Goal: Information Seeking & Learning: Learn about a topic

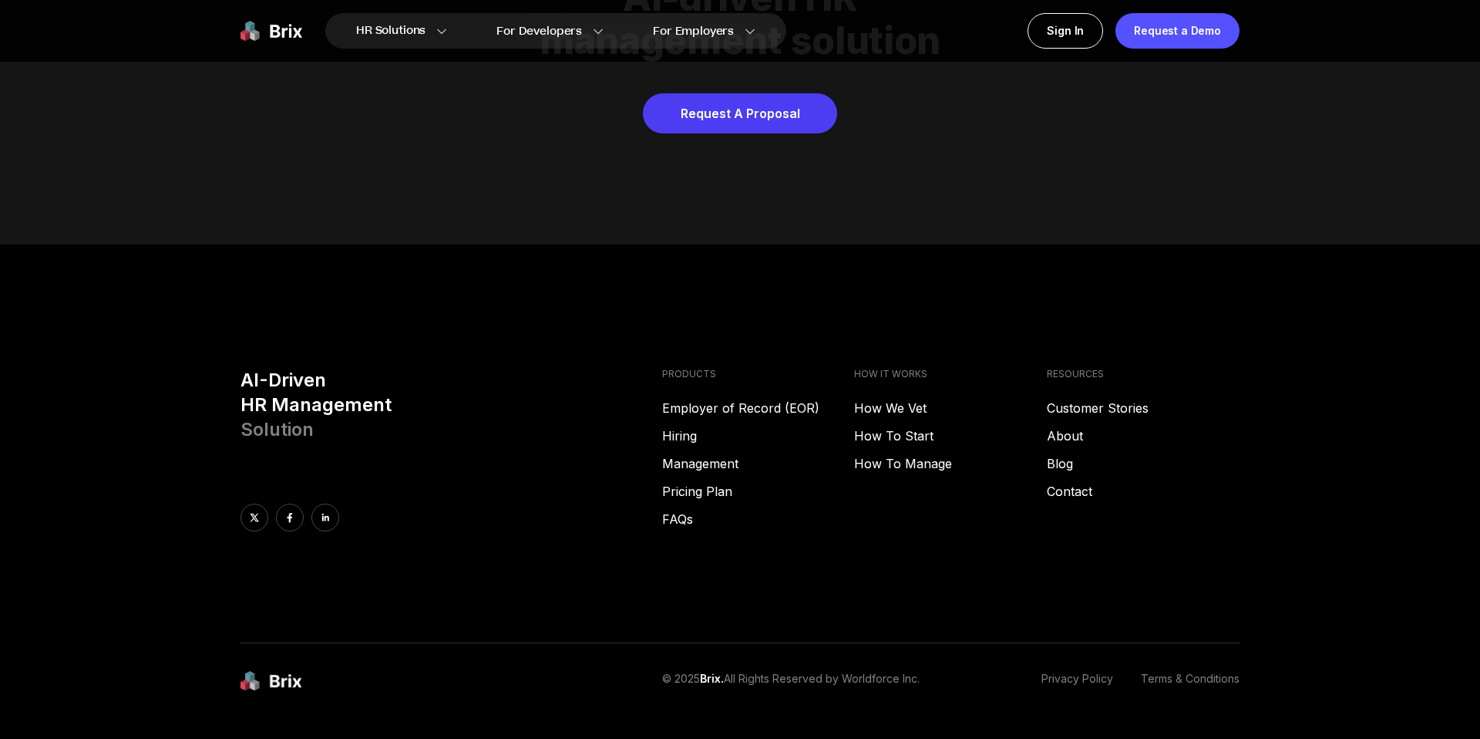
scroll to position [7877, 0]
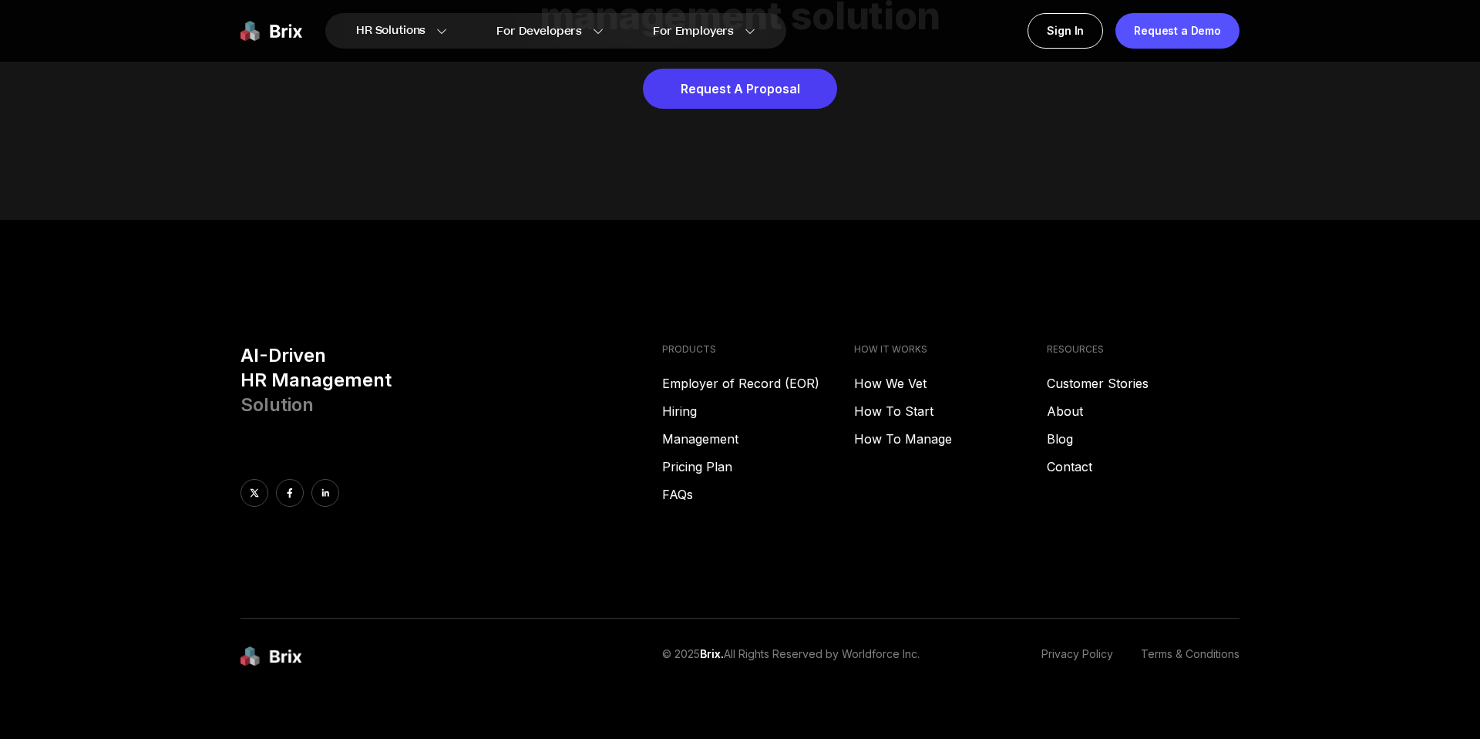
click at [518, 401] on div "AI-Driven HR Management Solution" at bounding box center [445, 424] width 409 height 163
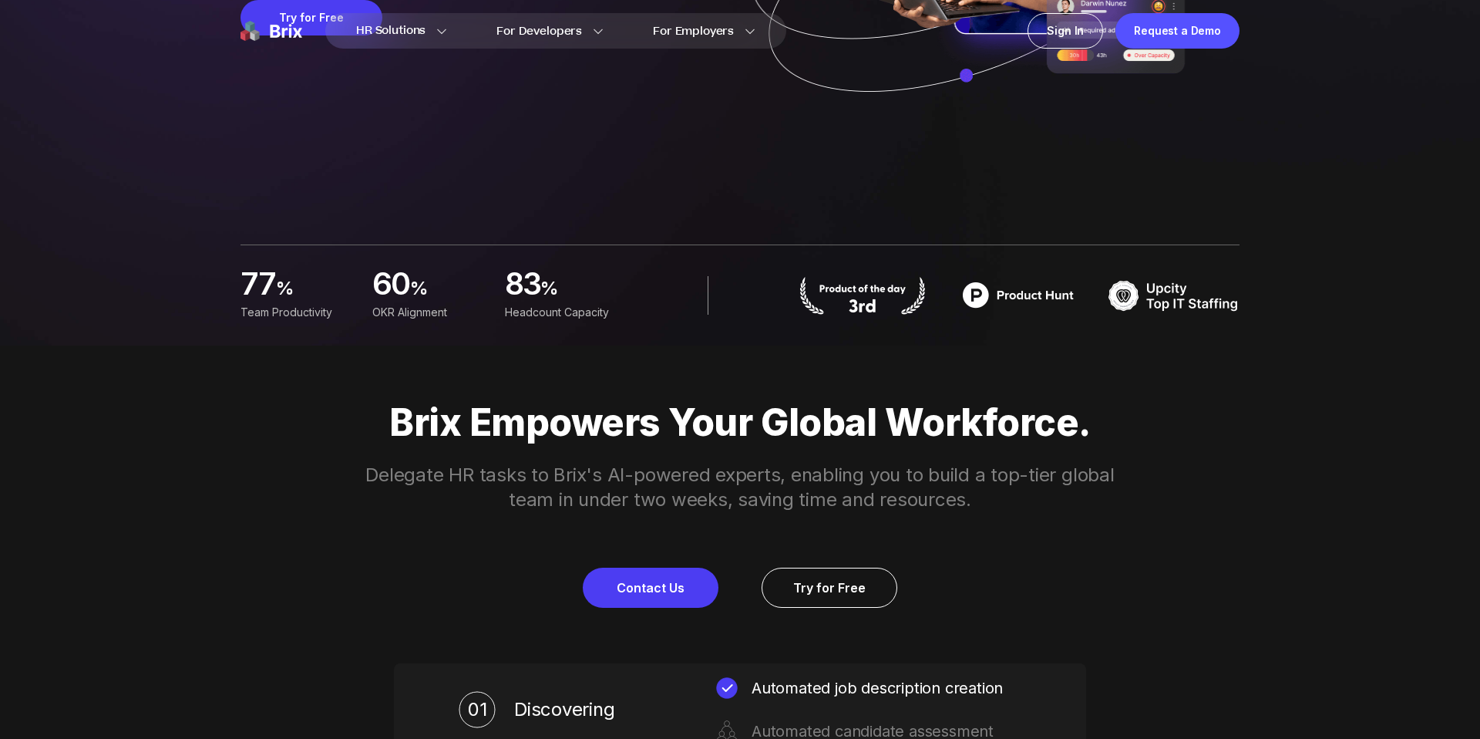
scroll to position [0, 0]
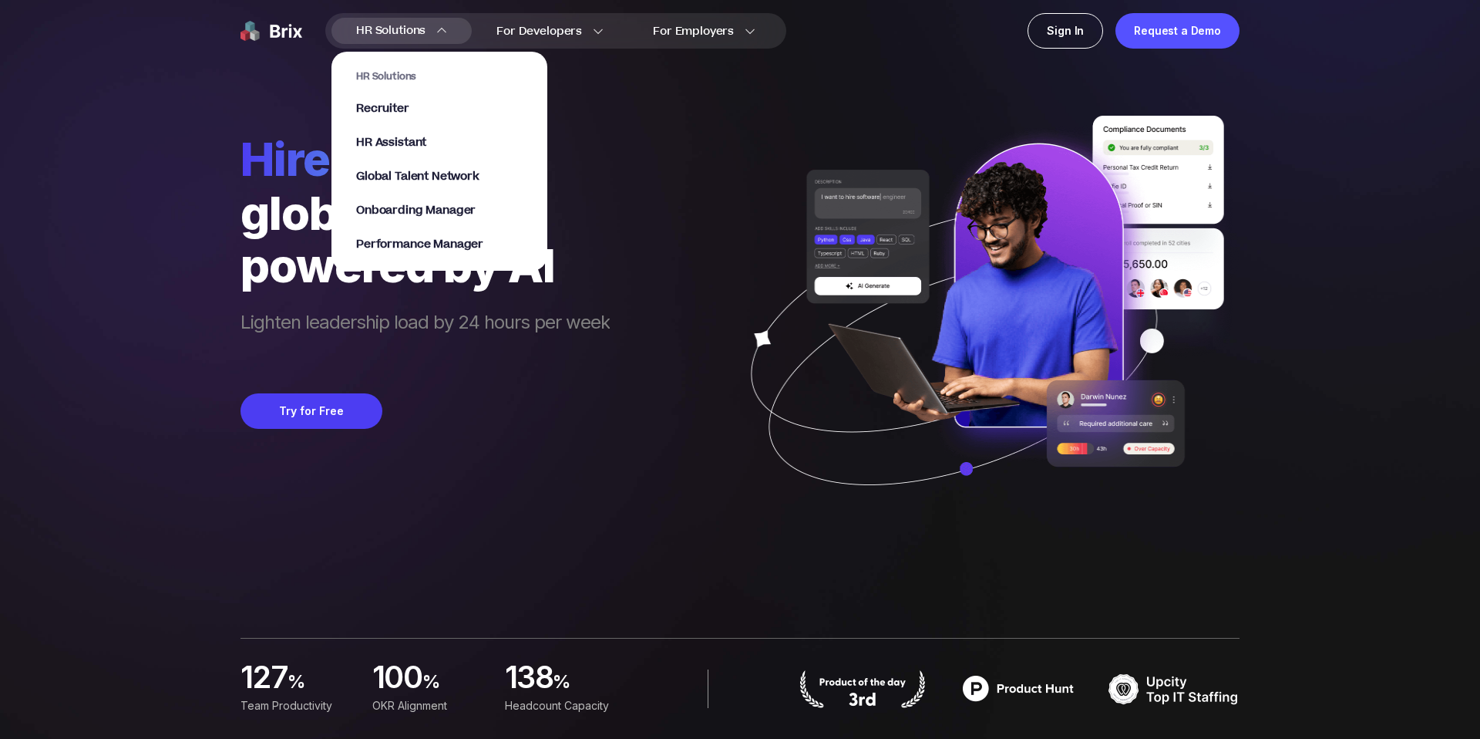
click at [429, 29] on div "HR Solutions HR Solutions Recruiter HR Assistant Global Talent Network Onboardi…" at bounding box center [402, 31] width 140 height 26
click at [423, 173] on span "Global Talent Network" at bounding box center [417, 177] width 123 height 18
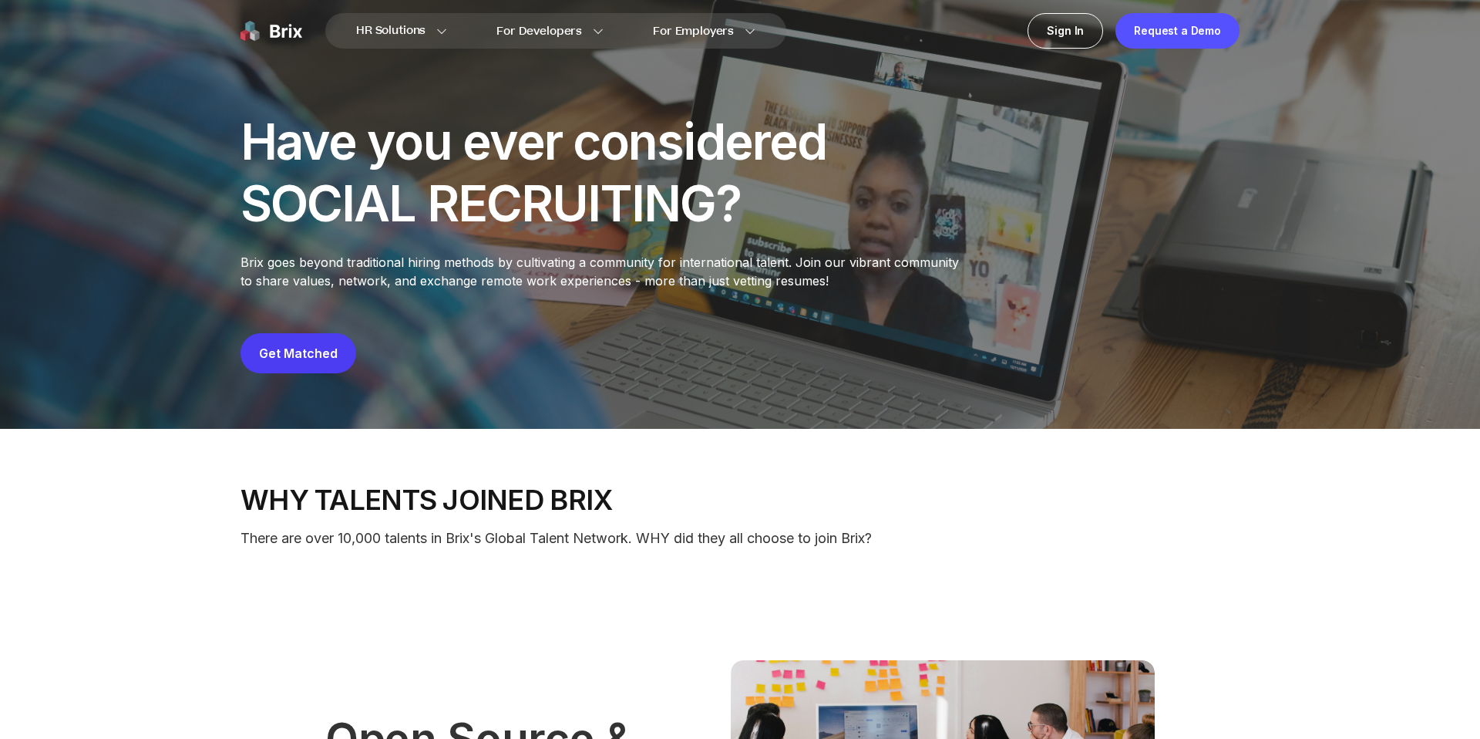
click at [704, 392] on div "Have you ever considered SOCIAL RECRUITING? Brix goes beyond traditional hiring…" at bounding box center [740, 245] width 1110 height 367
click at [446, 148] on div "Have you ever considered SOCIAL RECRUITING?" at bounding box center [538, 172] width 594 height 123
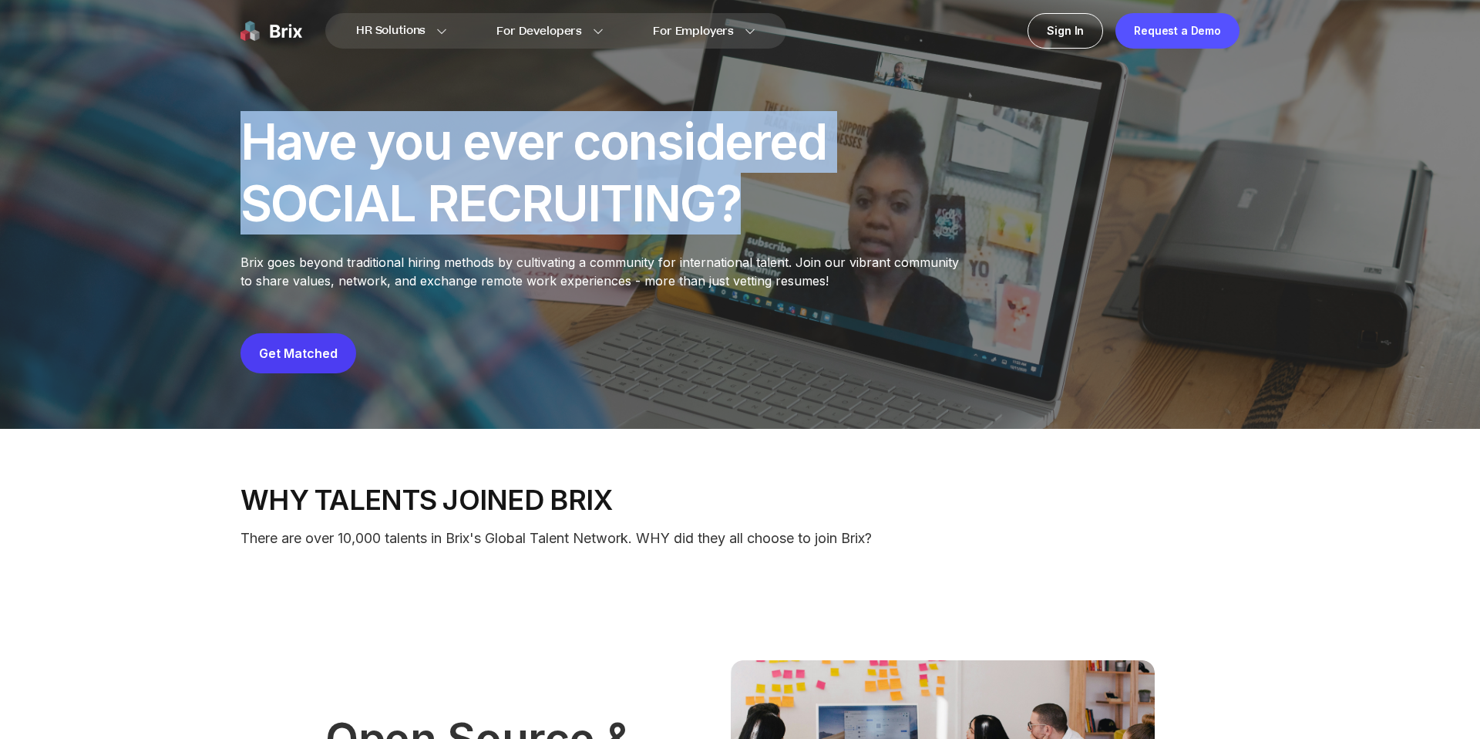
drag, startPoint x: 243, startPoint y: 135, endPoint x: 774, endPoint y: 221, distance: 538.2
click at [774, 221] on div "Have you ever considered SOCIAL RECRUITING?" at bounding box center [538, 172] width 594 height 123
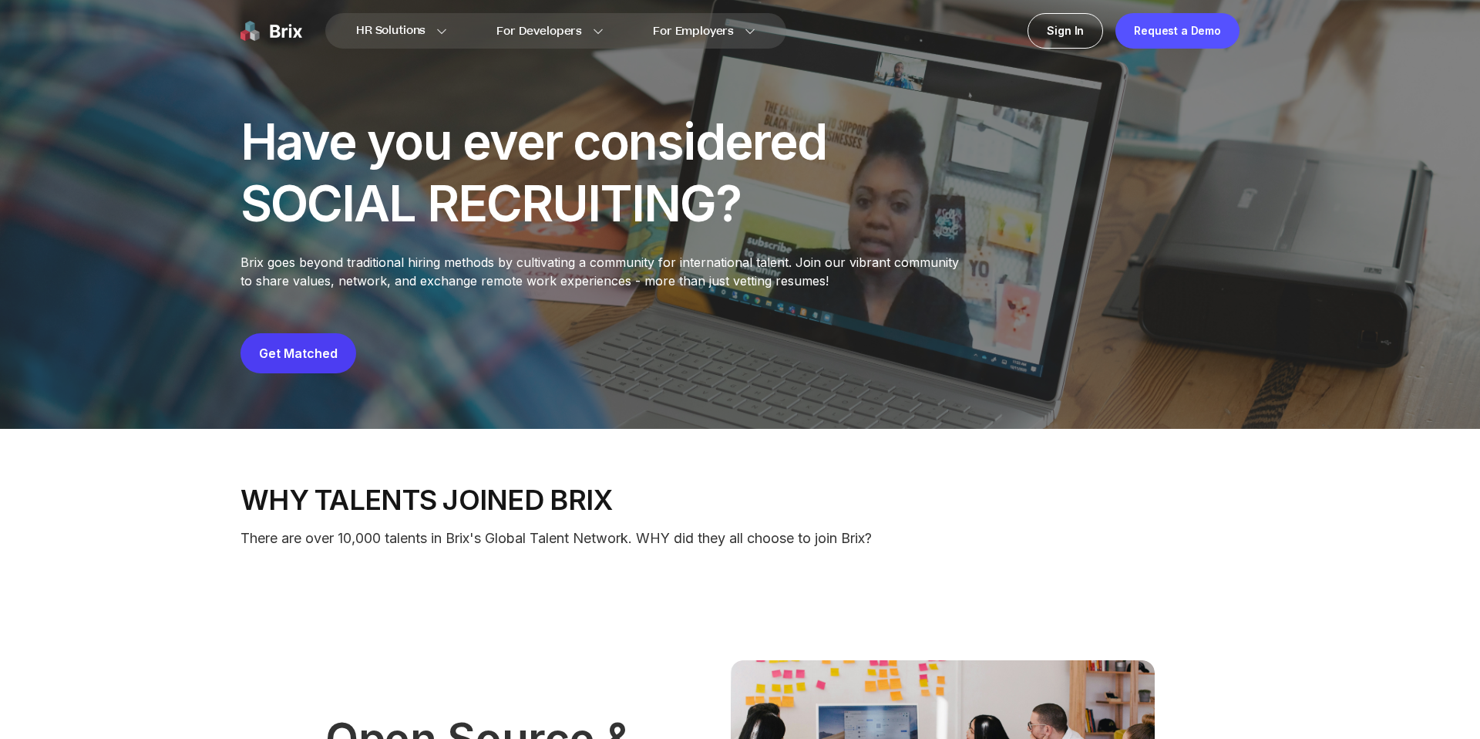
click at [882, 311] on div "Have you ever considered SOCIAL RECRUITING? Brix goes beyond traditional hiring…" at bounding box center [740, 242] width 999 height 262
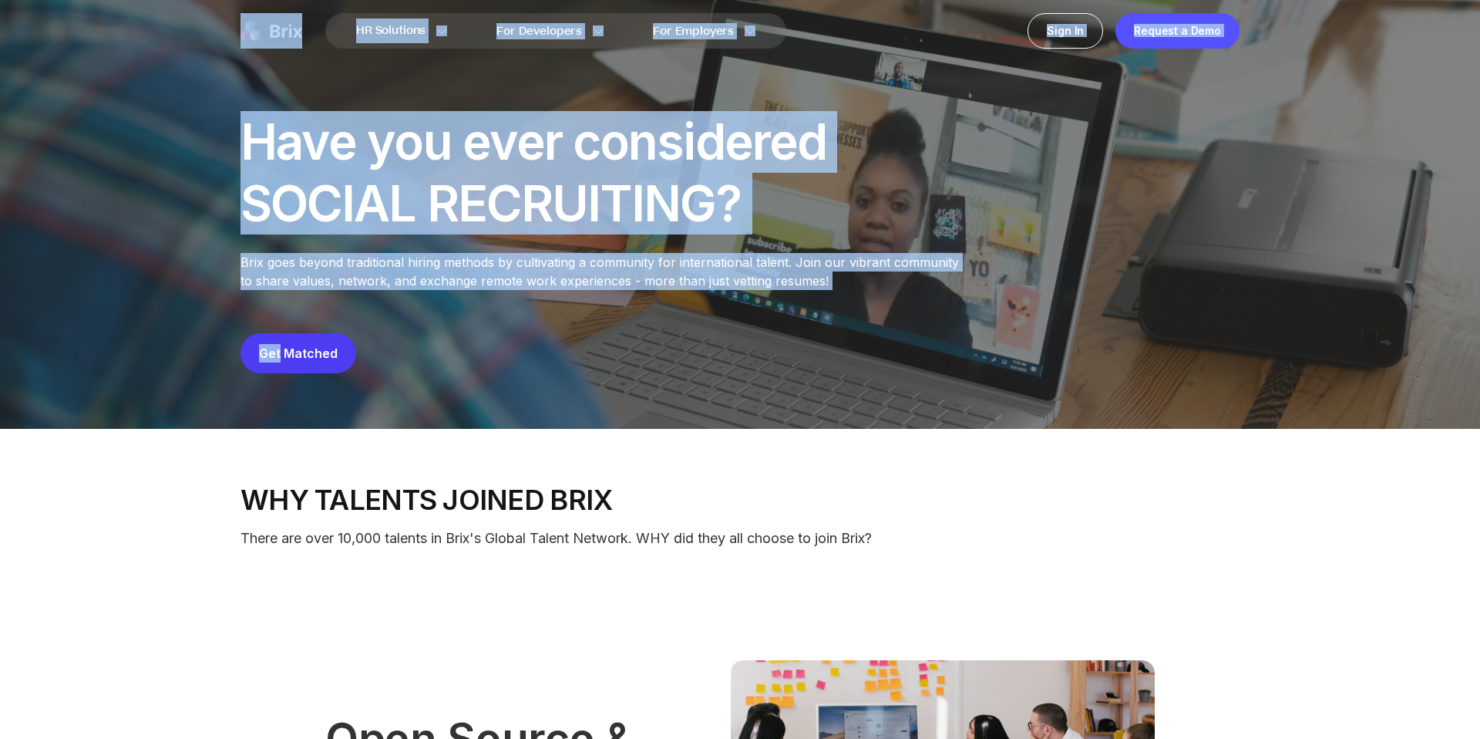
drag, startPoint x: 882, startPoint y: 311, endPoint x: 112, endPoint y: 268, distance: 771.4
click at [112, 268] on div "HR Solutions HR Solutions Recruiter HR Assistant Global Talent Network Onboardi…" at bounding box center [740, 214] width 1480 height 429
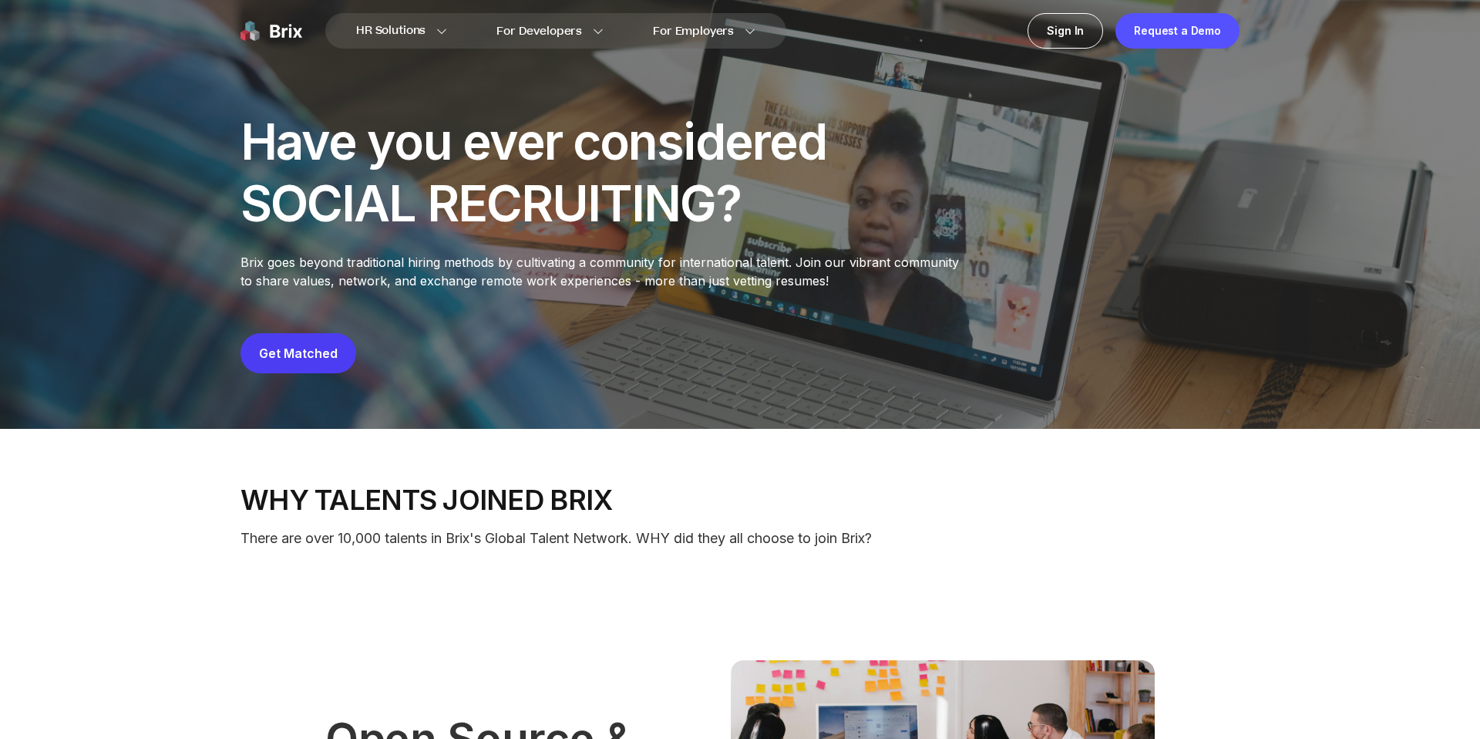
click at [217, 269] on div "Have you ever considered SOCIAL RECRUITING? Brix goes beyond traditional hiring…" at bounding box center [740, 245] width 1110 height 367
click at [354, 323] on div "Have you ever considered SOCIAL RECRUITING? Brix goes beyond traditional hiring…" at bounding box center [740, 242] width 999 height 262
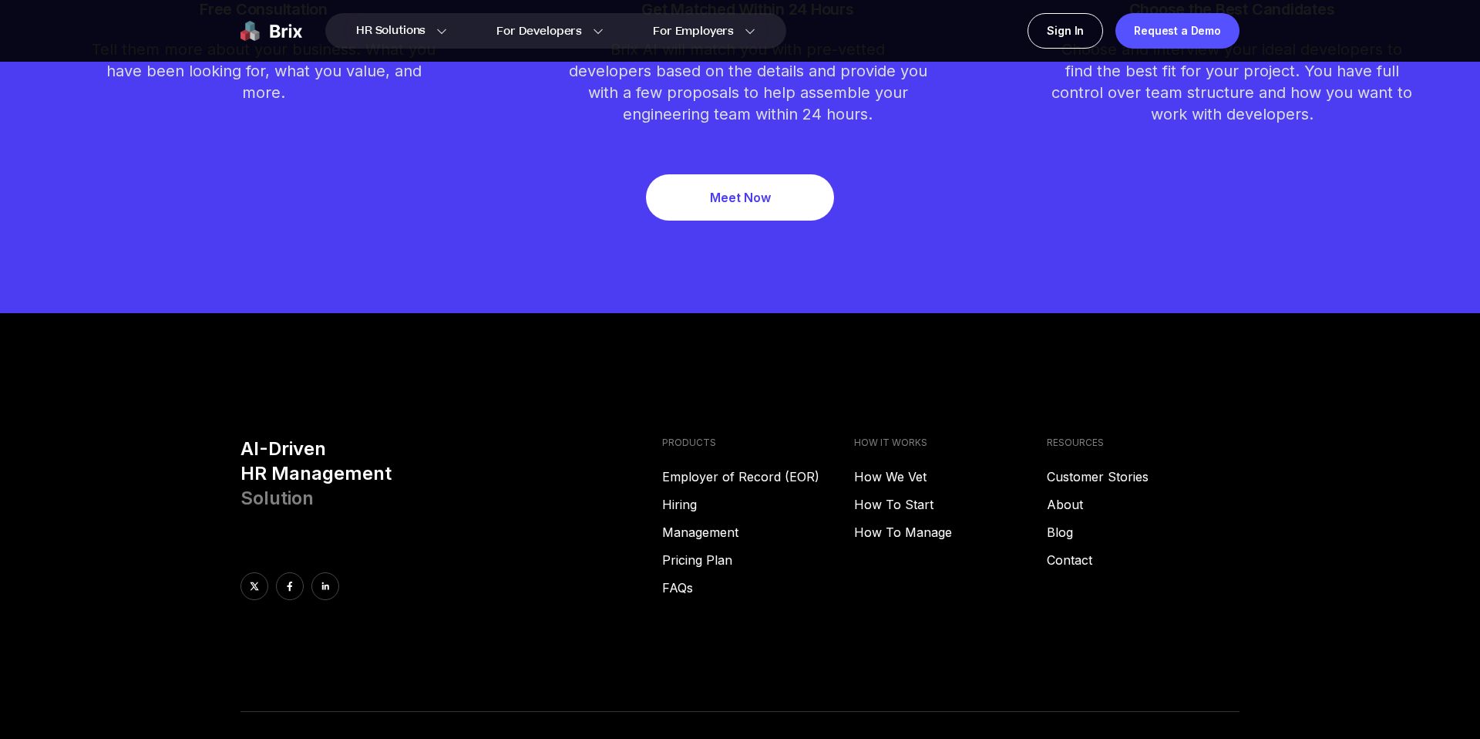
scroll to position [4822, 0]
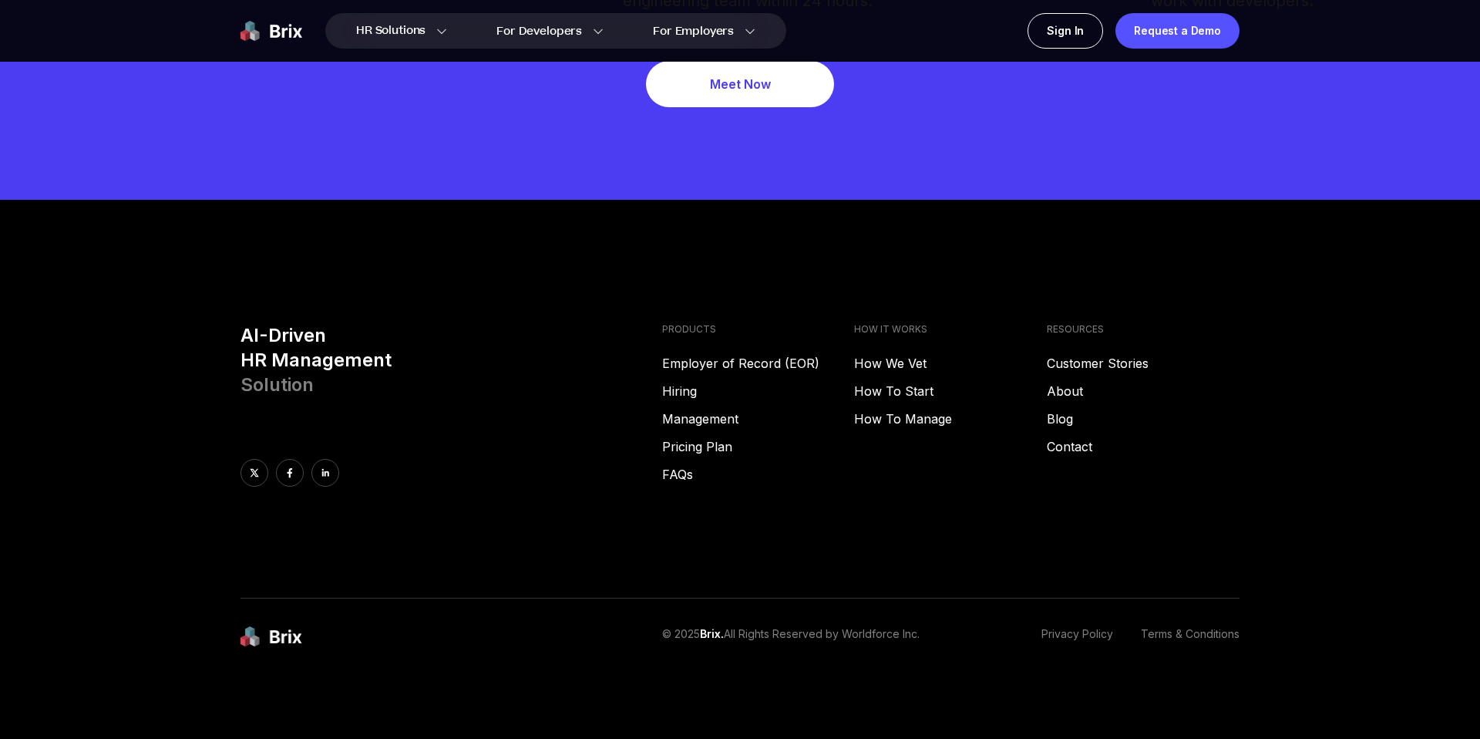
click at [721, 548] on div "AI-Driven HR Management Solution PRODUCTS Employer of Record (EOR) Hiring Manag…" at bounding box center [740, 460] width 1110 height 275
click at [604, 541] on div "AI-Driven HR Management Solution PRODUCTS Employer of Record (EOR) Hiring Manag…" at bounding box center [740, 460] width 1110 height 275
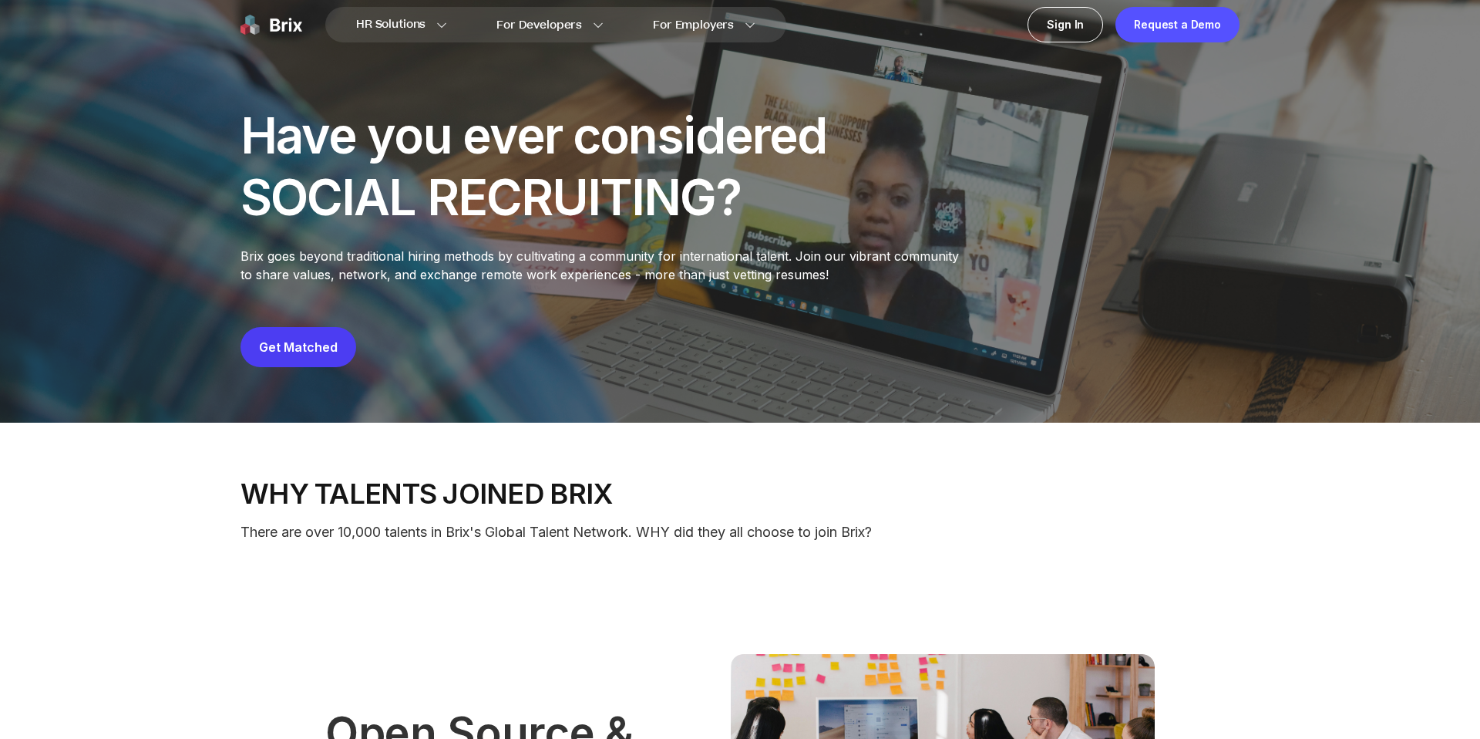
scroll to position [0, 0]
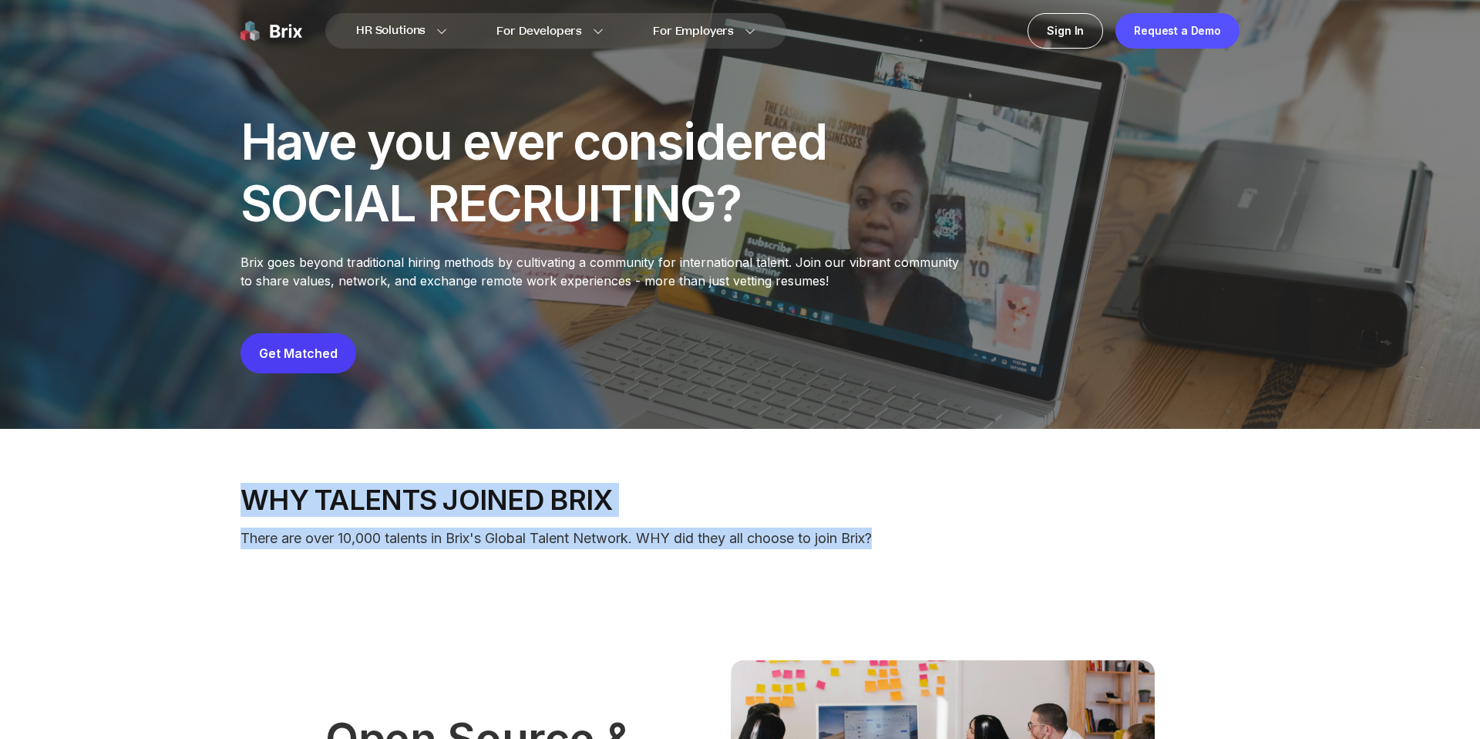
drag, startPoint x: 243, startPoint y: 493, endPoint x: 907, endPoint y: 532, distance: 665.0
click at [907, 532] on div "Why talents joined Brix There are over 10,000 talents in Brix's Global Talent N…" at bounding box center [740, 516] width 999 height 65
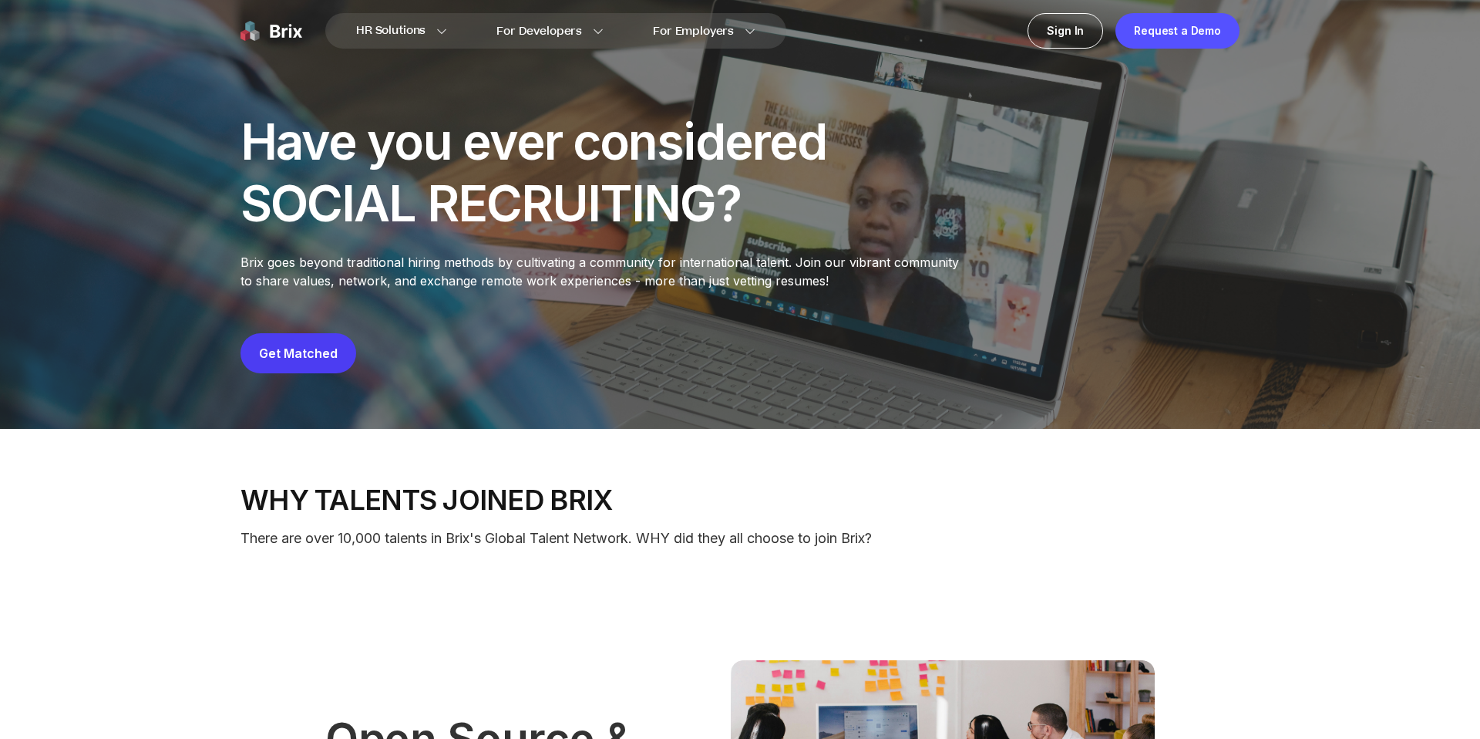
click at [984, 547] on p "There are over 10,000 talents in Brix's Global Talent Network. WHY did they all…" at bounding box center [740, 538] width 999 height 22
